Goal: Find specific page/section: Find specific page/section

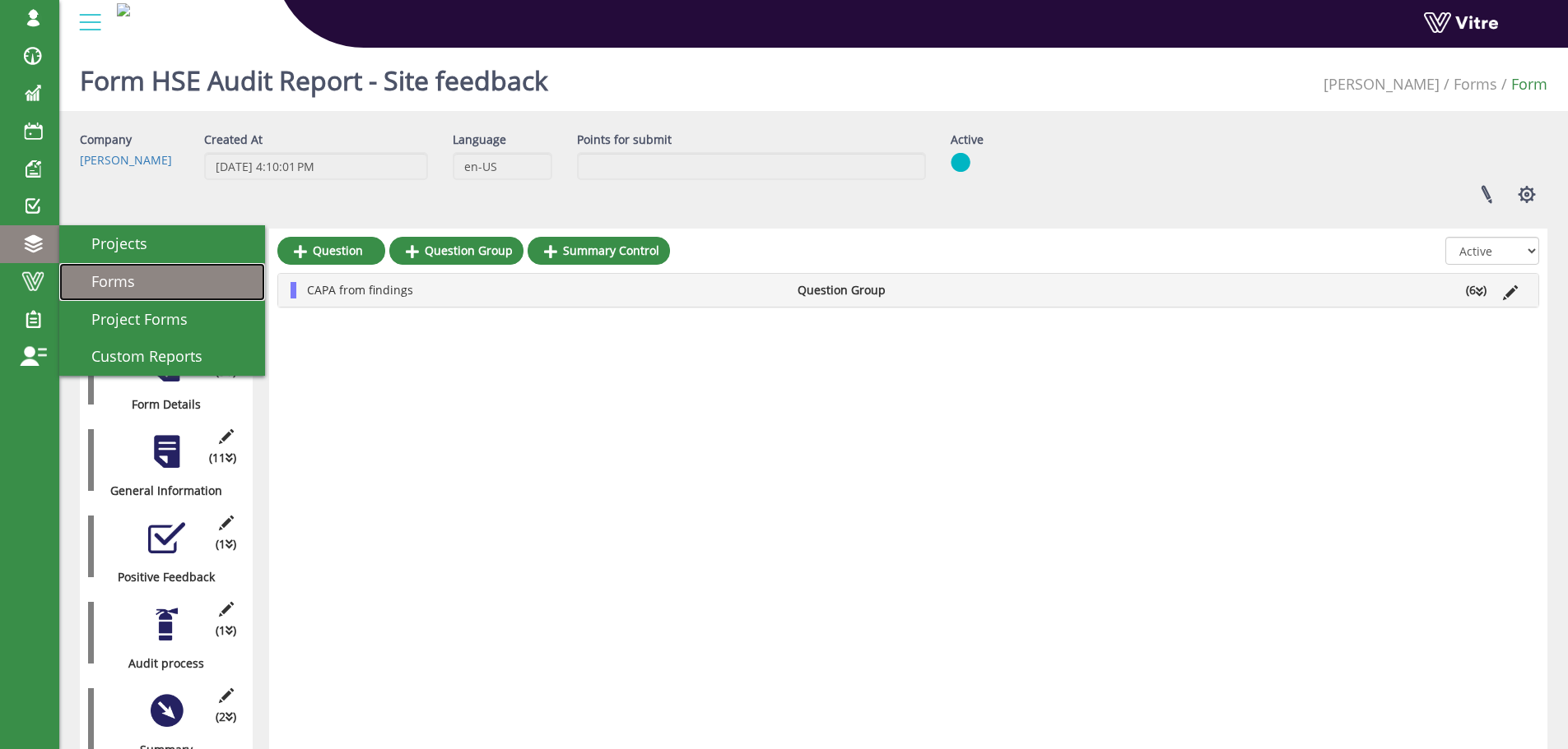
click at [116, 276] on span "Forms" at bounding box center [102, 281] width 63 height 20
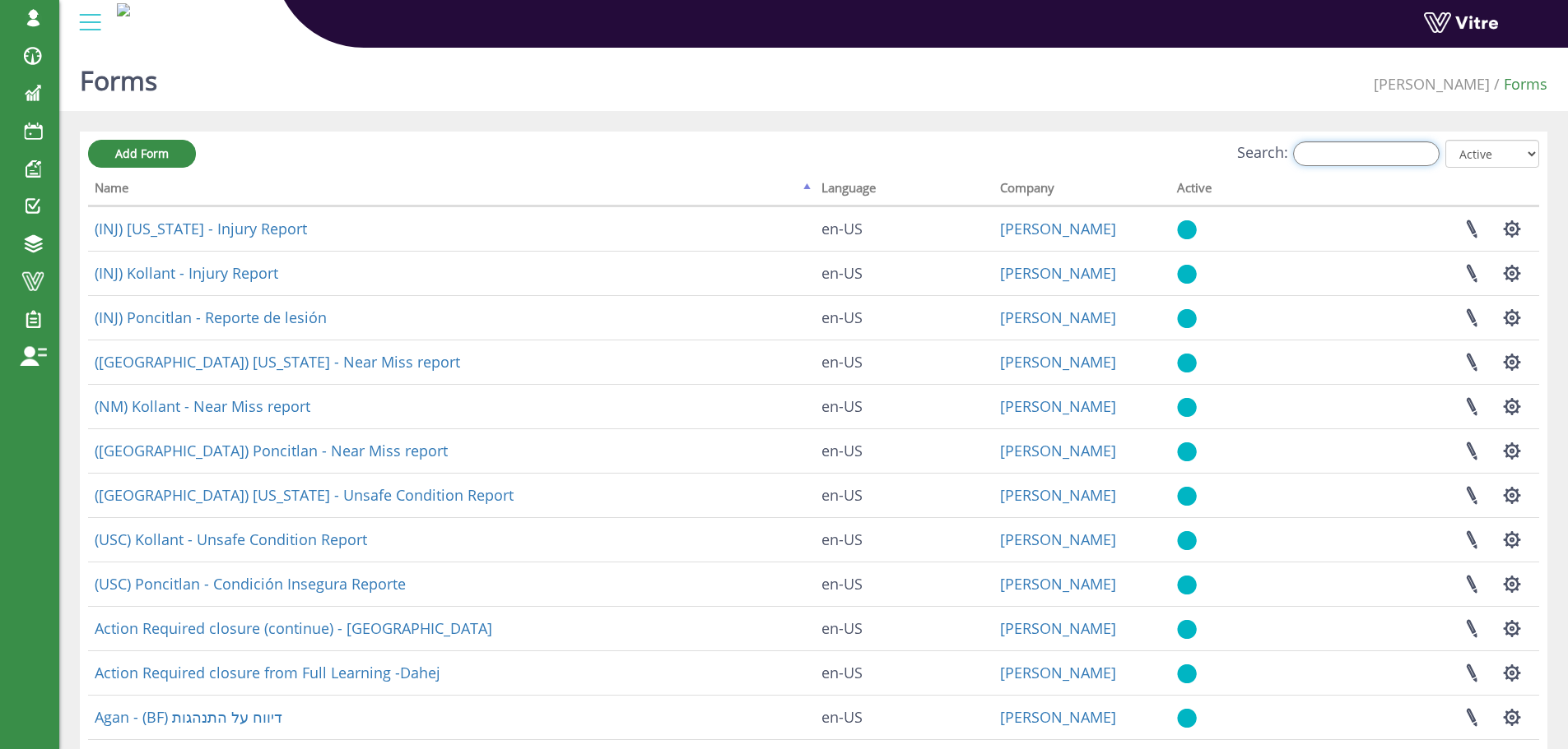
click at [1370, 152] on input "Search:" at bounding box center [1366, 153] width 146 height 25
click at [1395, 154] on input "Search:" at bounding box center [1366, 153] width 146 height 25
type input "s"
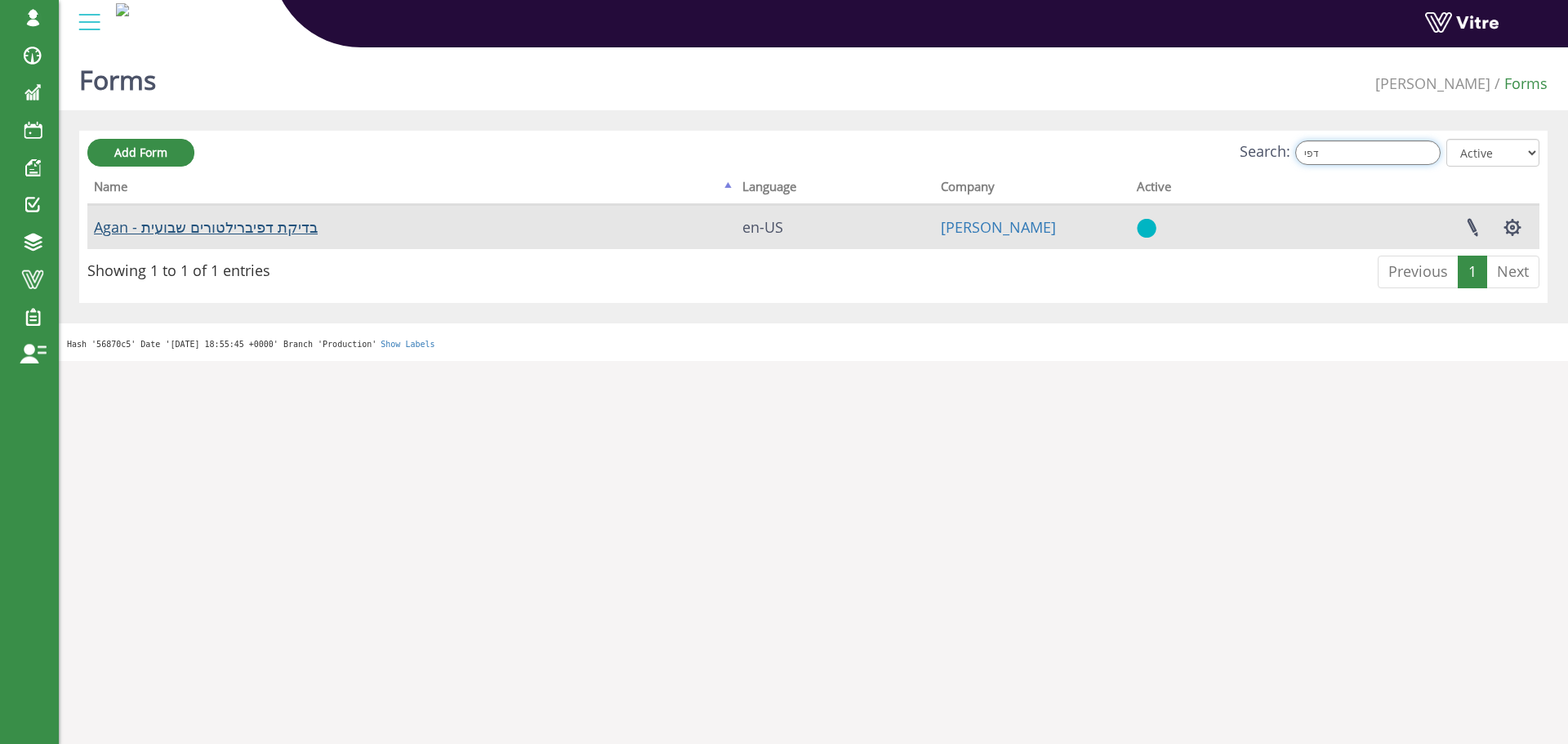
type input "דפי"
click at [267, 231] on link "Agan - בדיקת דפיברילטורים שבועית" at bounding box center [206, 228] width 224 height 20
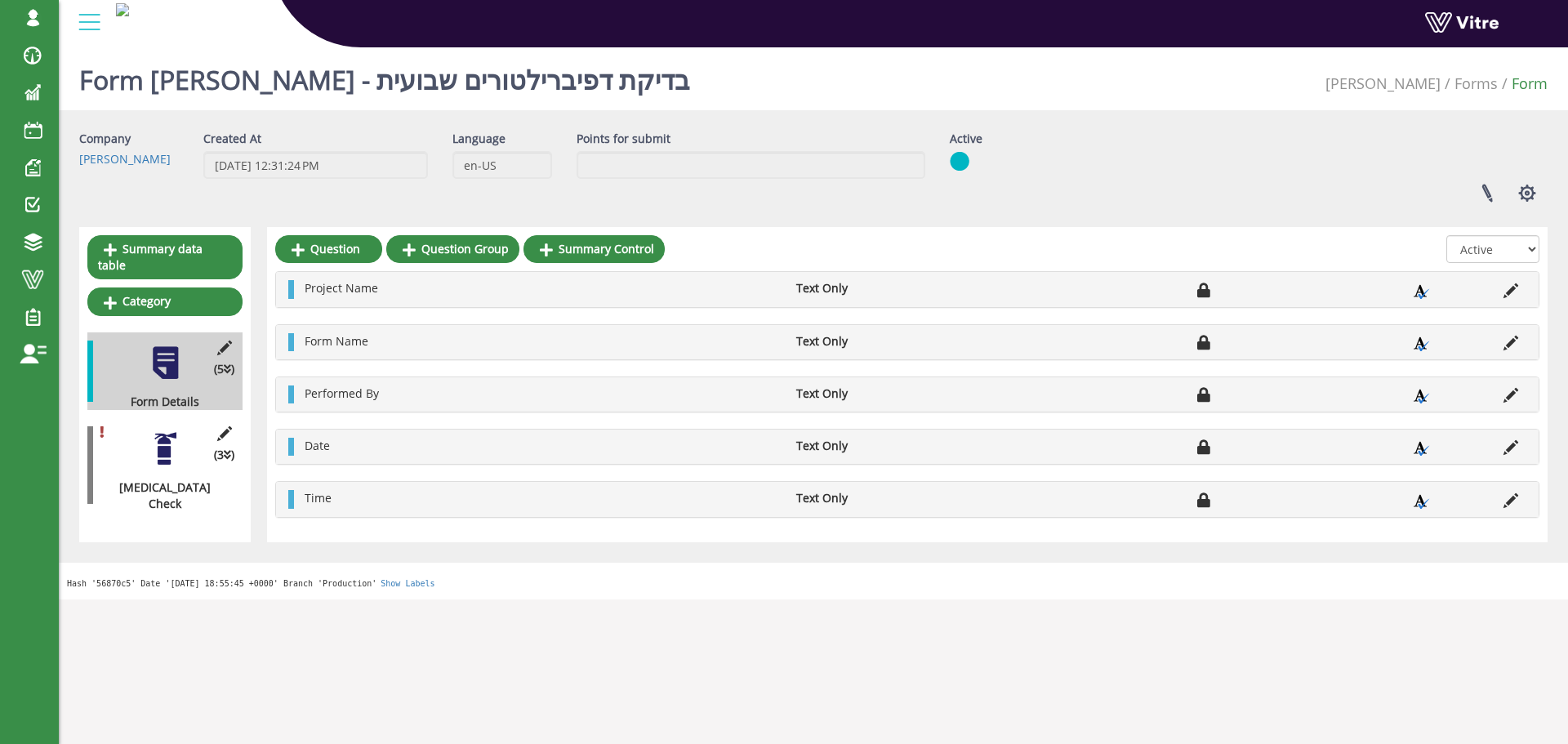
click at [169, 433] on div at bounding box center [165, 449] width 37 height 37
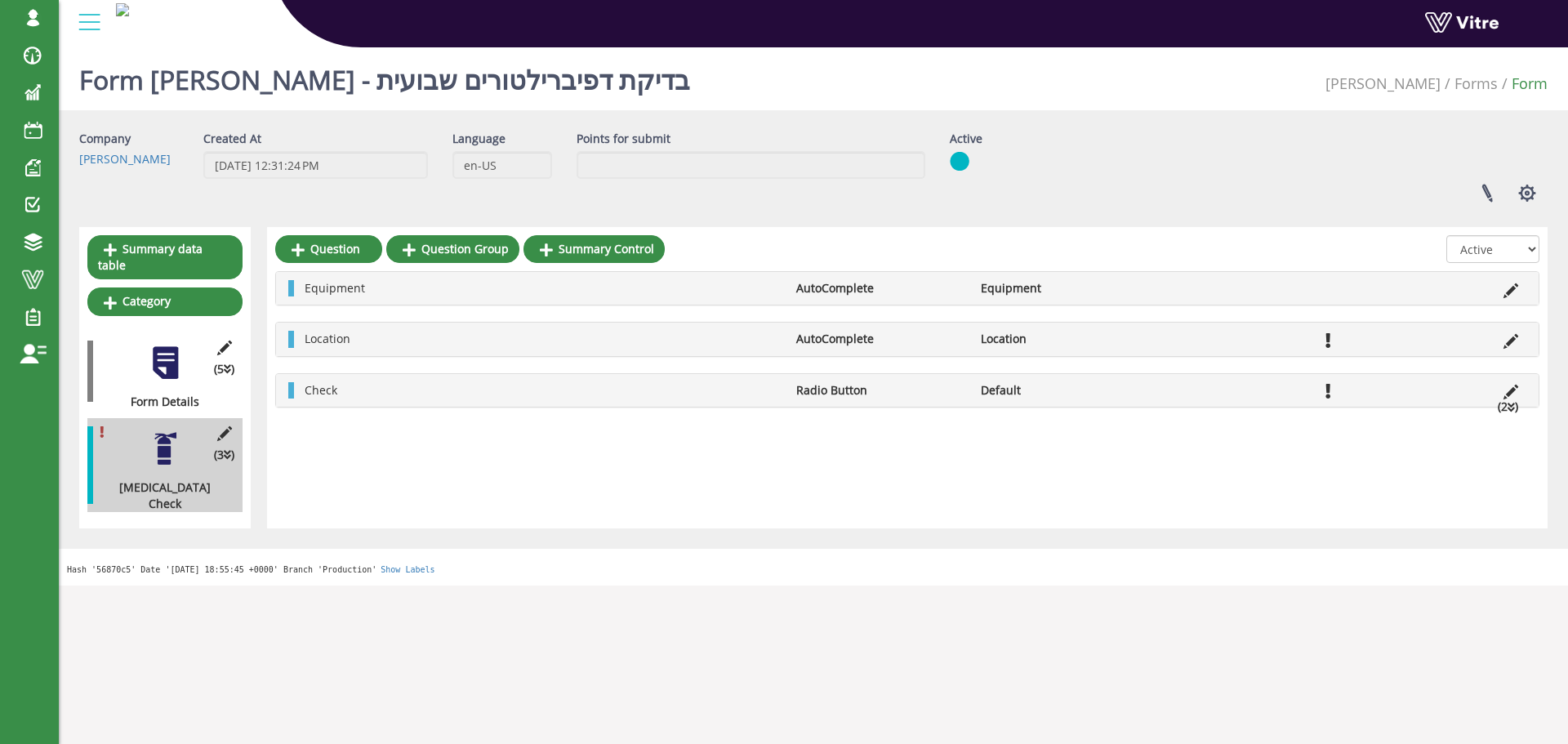
click at [1507, 407] on li "(2 )" at bounding box center [1508, 406] width 37 height 16
